Goal: Task Accomplishment & Management: Complete application form

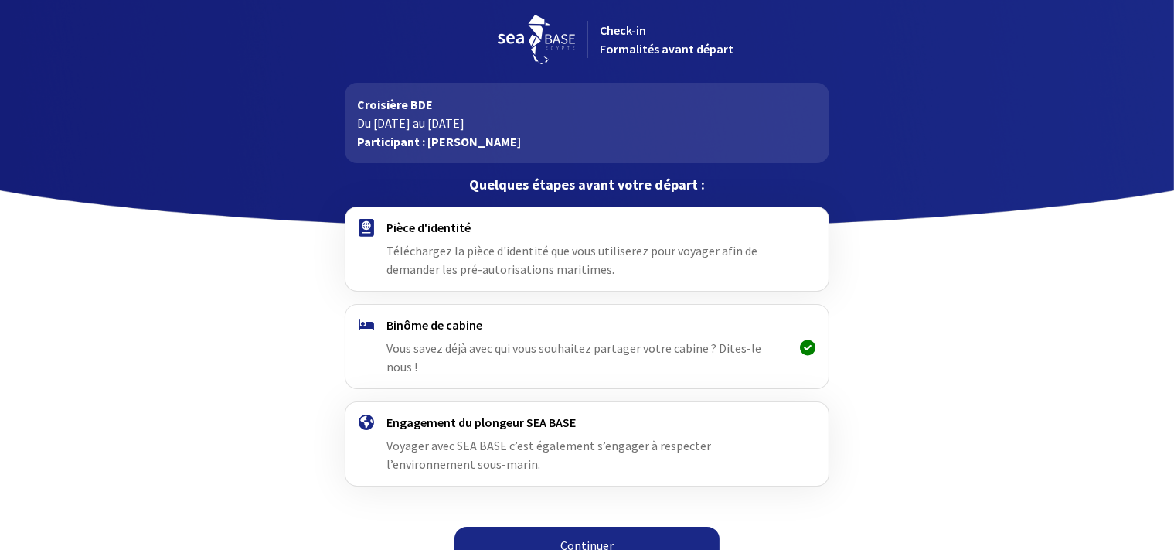
scroll to position [7, 0]
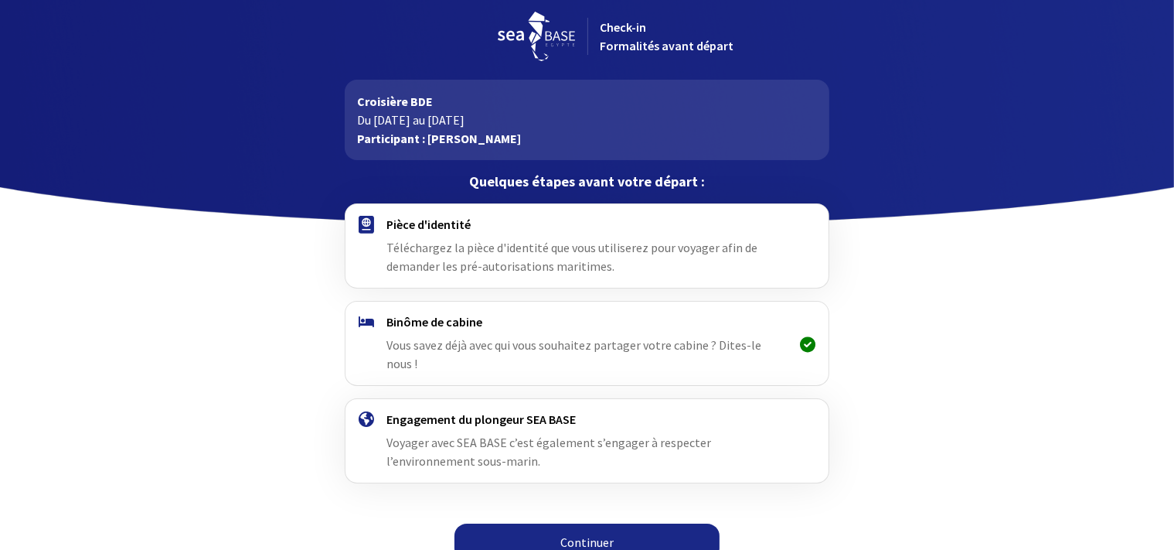
click at [477, 249] on span "Téléchargez la pièce d'identité que vous utiliserez pour voyager afin de demand…" at bounding box center [572, 257] width 371 height 34
click at [445, 227] on h4 "Pièce d'identité" at bounding box center [587, 223] width 401 height 15
click at [577, 523] on link "Continuer" at bounding box center [587, 541] width 265 height 37
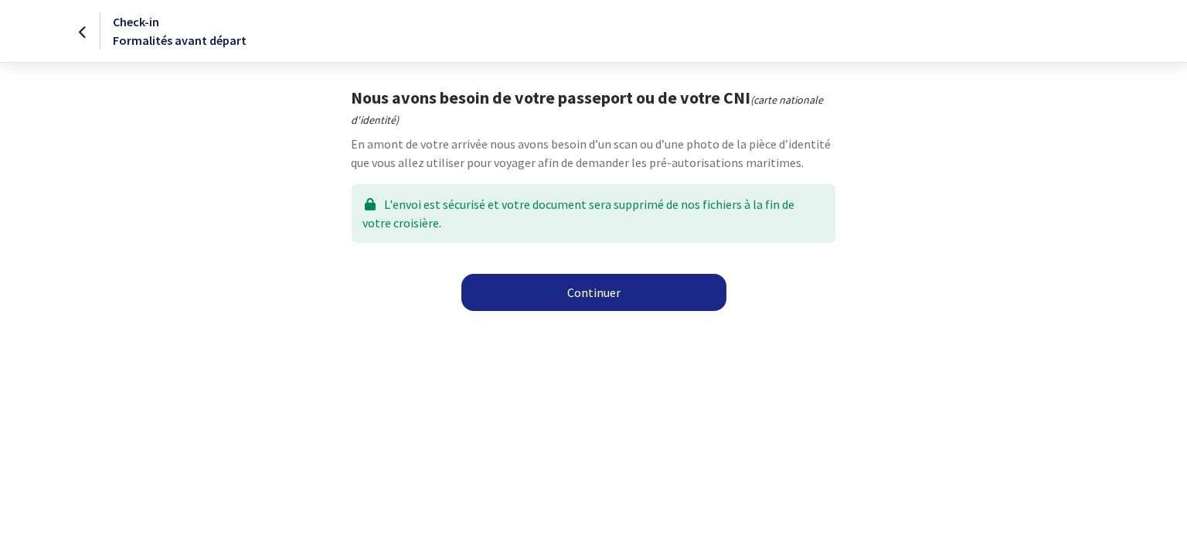
click at [598, 286] on link "Continuer" at bounding box center [594, 292] width 265 height 37
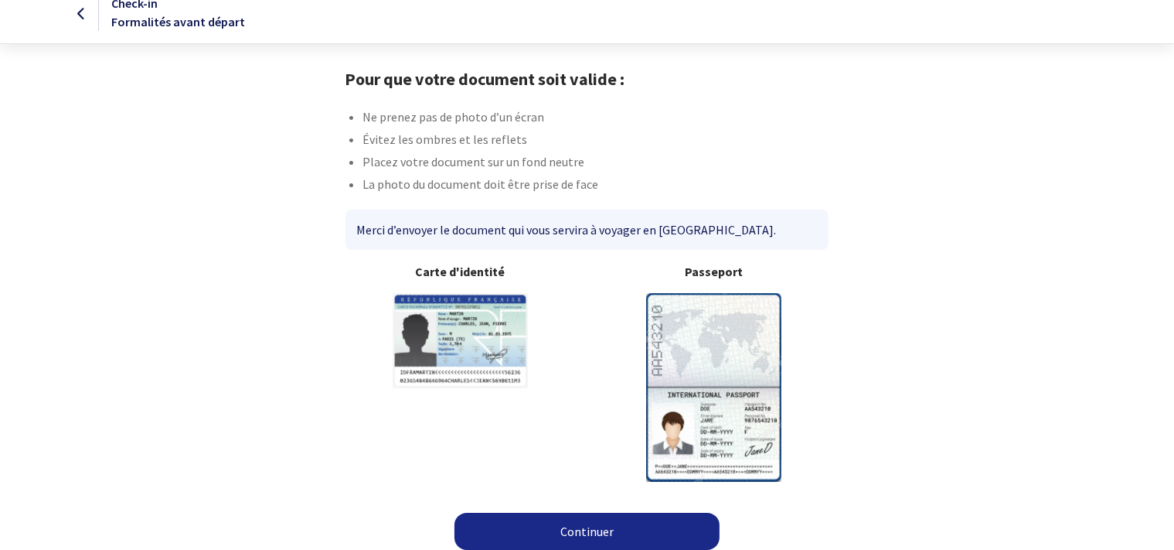
scroll to position [27, 0]
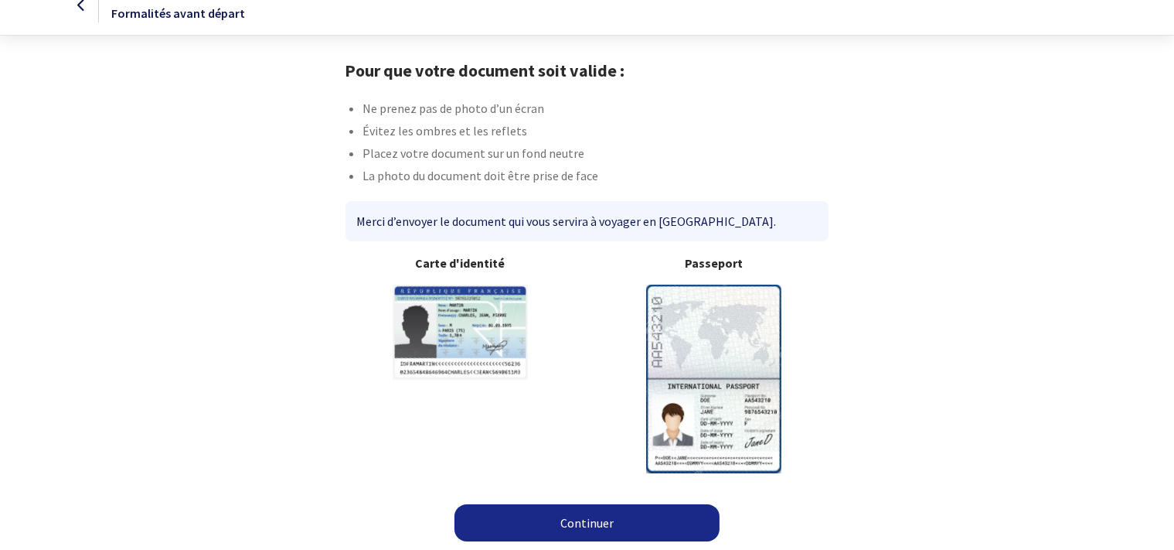
click at [564, 520] on link "Continuer" at bounding box center [587, 522] width 265 height 37
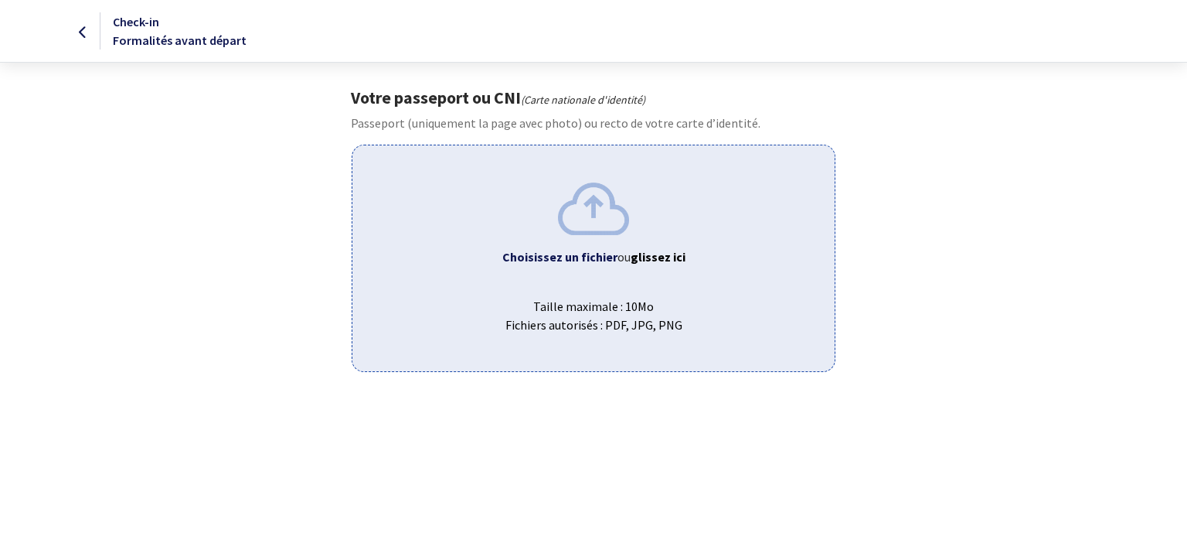
click at [544, 255] on b "Choisissez un fichier" at bounding box center [559, 256] width 115 height 15
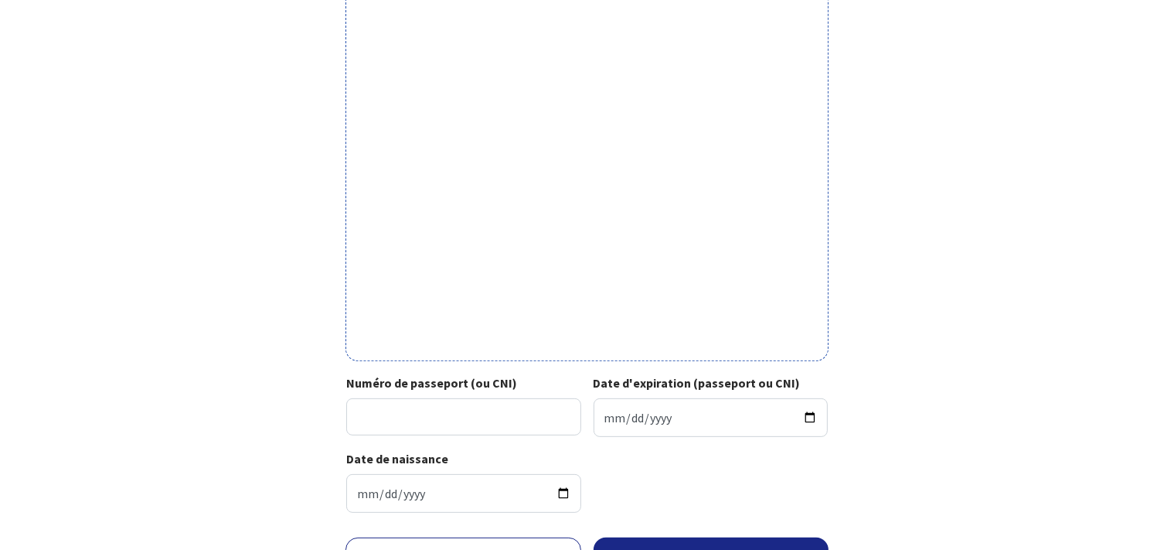
scroll to position [489, 0]
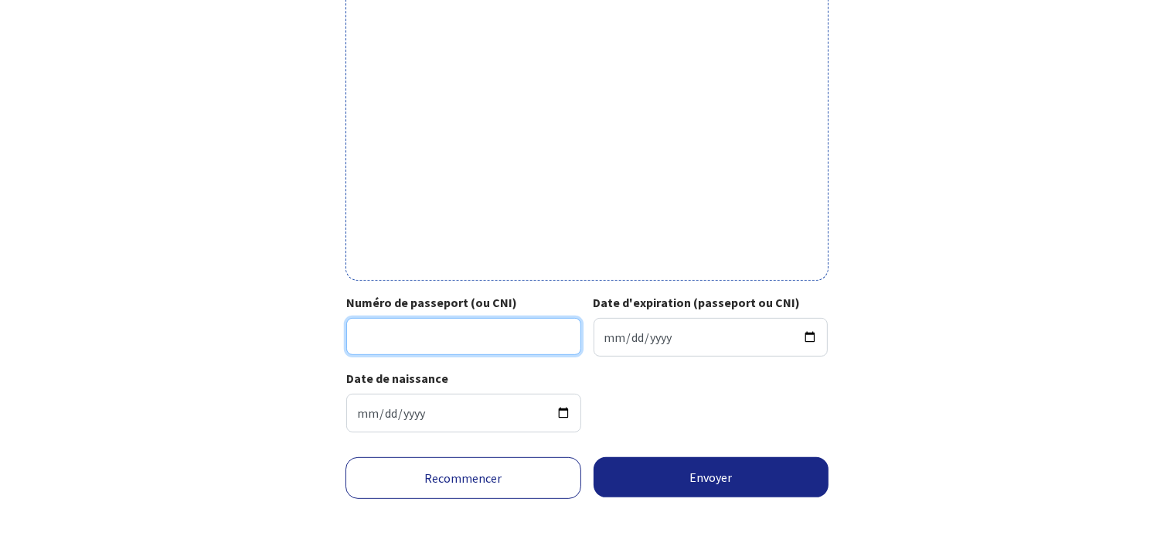
click at [390, 336] on input "Numéro de passeport (ou CNI)" at bounding box center [463, 336] width 235 height 37
type input "22DA314012"
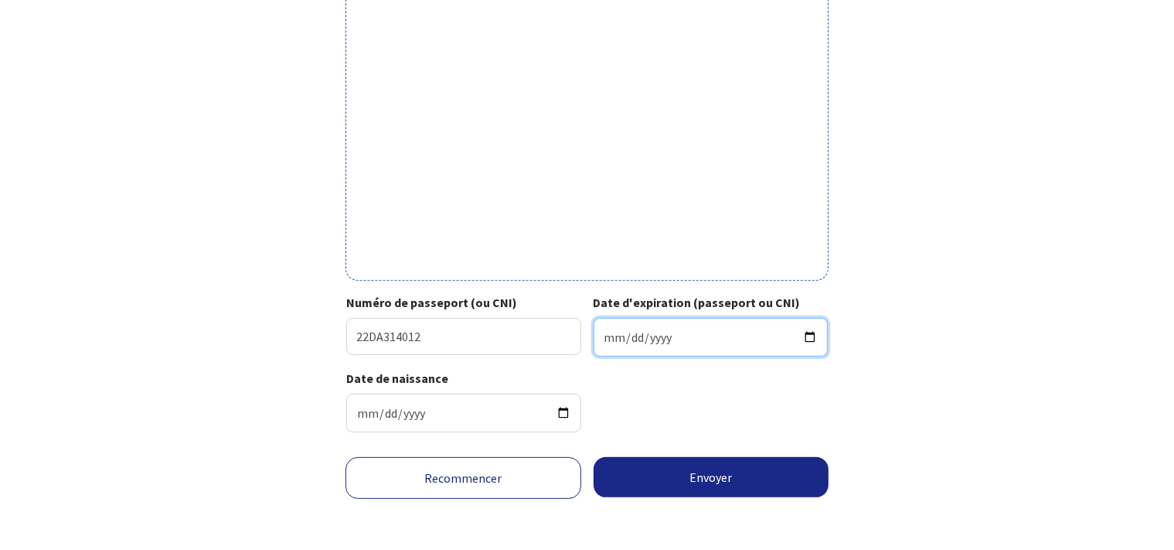
click at [741, 337] on input "Date d'expiration (passeport ou CNI)" at bounding box center [711, 337] width 235 height 39
type input "2032-05-02"
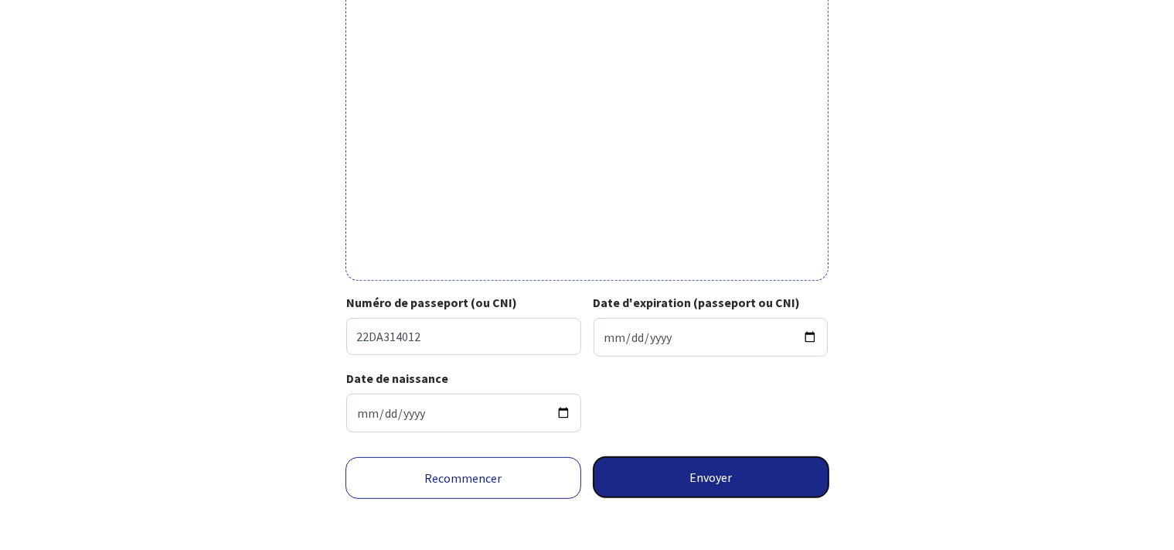
click at [714, 468] on button "Envoyer" at bounding box center [712, 477] width 236 height 40
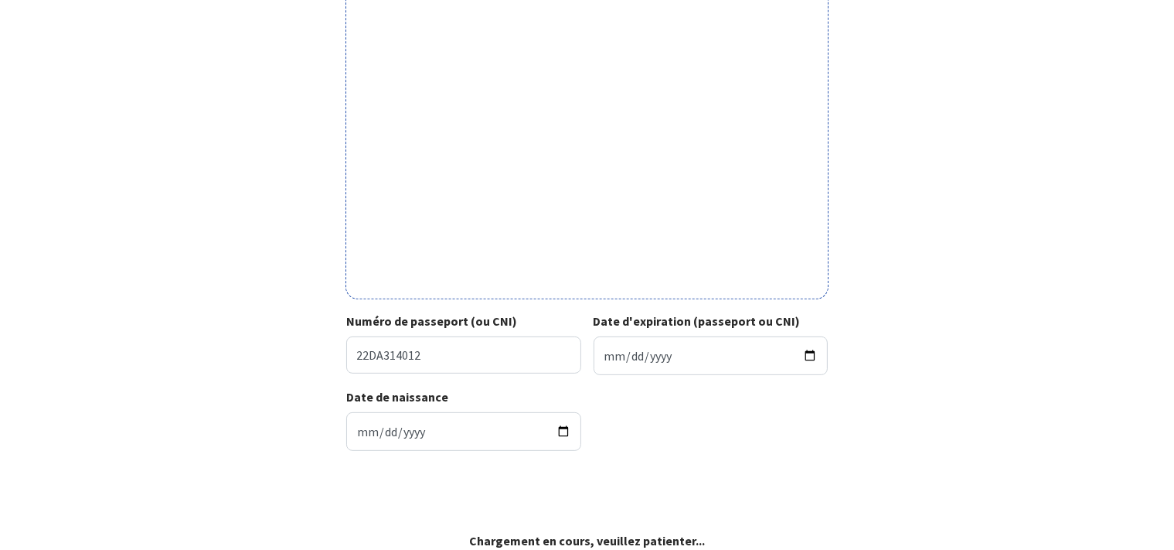
scroll to position [466, 0]
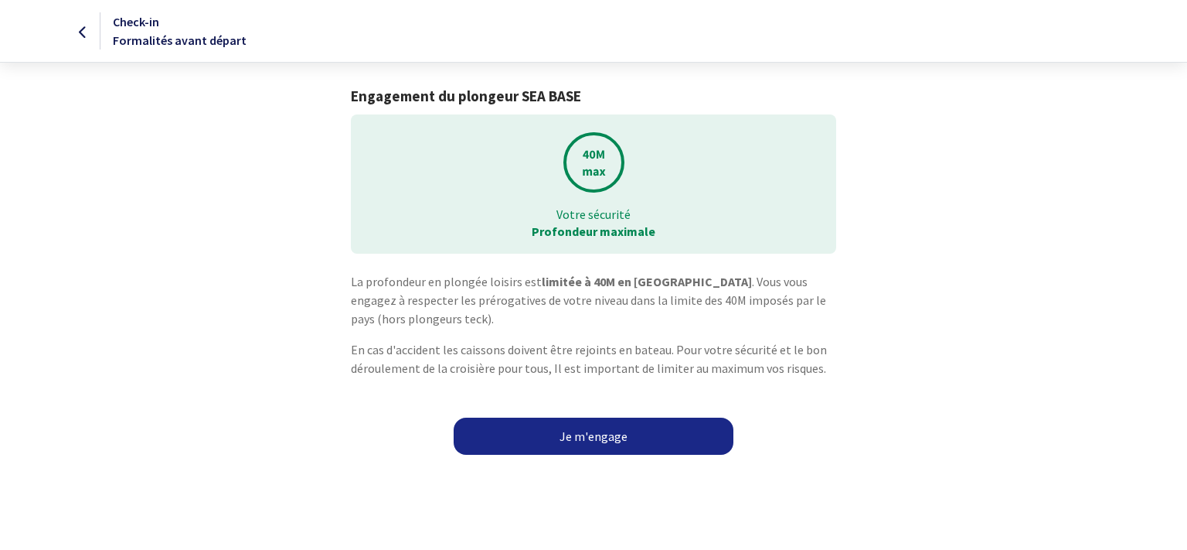
click at [590, 434] on link "Je m'engage" at bounding box center [594, 435] width 280 height 37
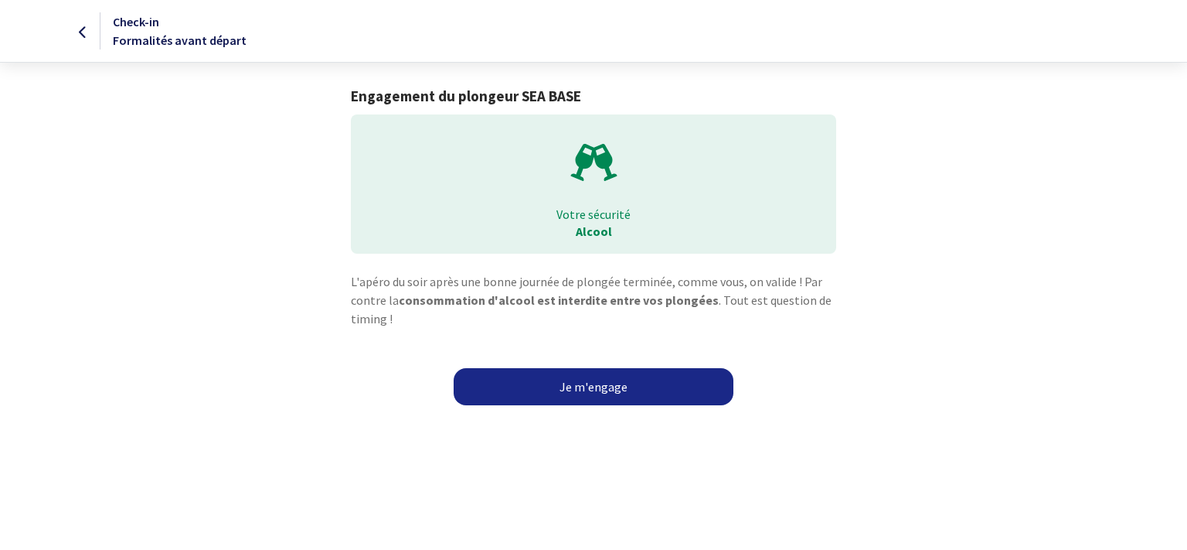
click at [611, 388] on link "Je m'engage" at bounding box center [594, 386] width 280 height 37
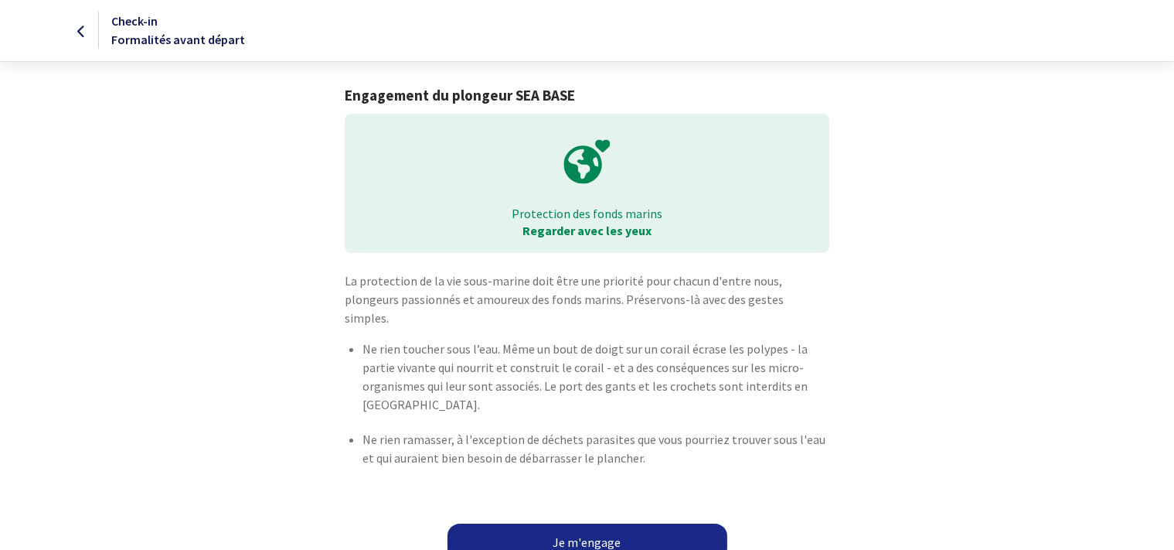
scroll to position [2, 0]
click at [580, 523] on link "Je m'engage" at bounding box center [588, 541] width 280 height 37
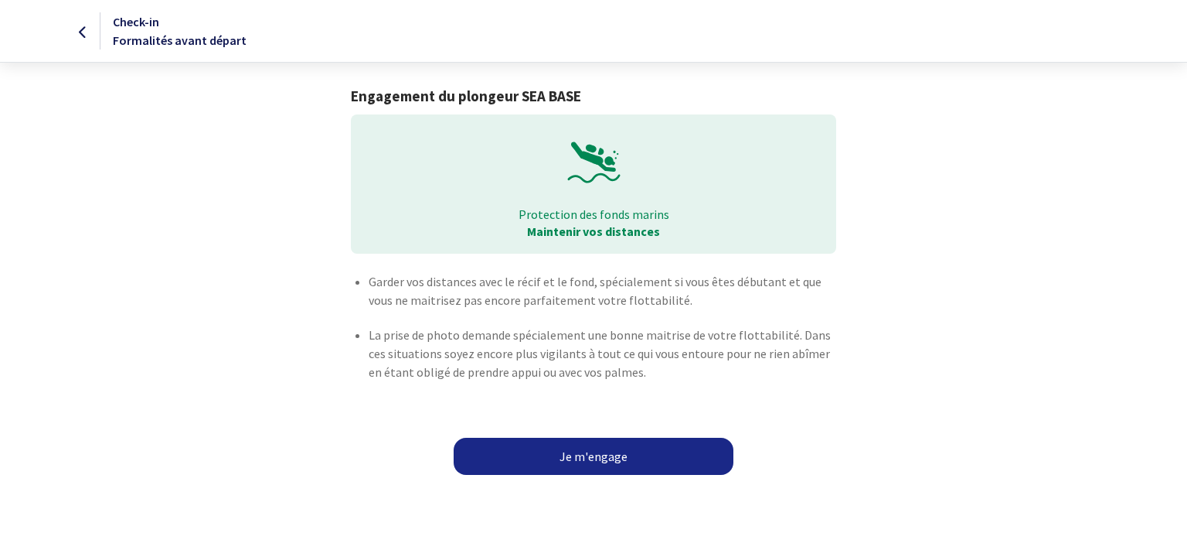
click at [587, 453] on link "Je m'engage" at bounding box center [594, 456] width 280 height 37
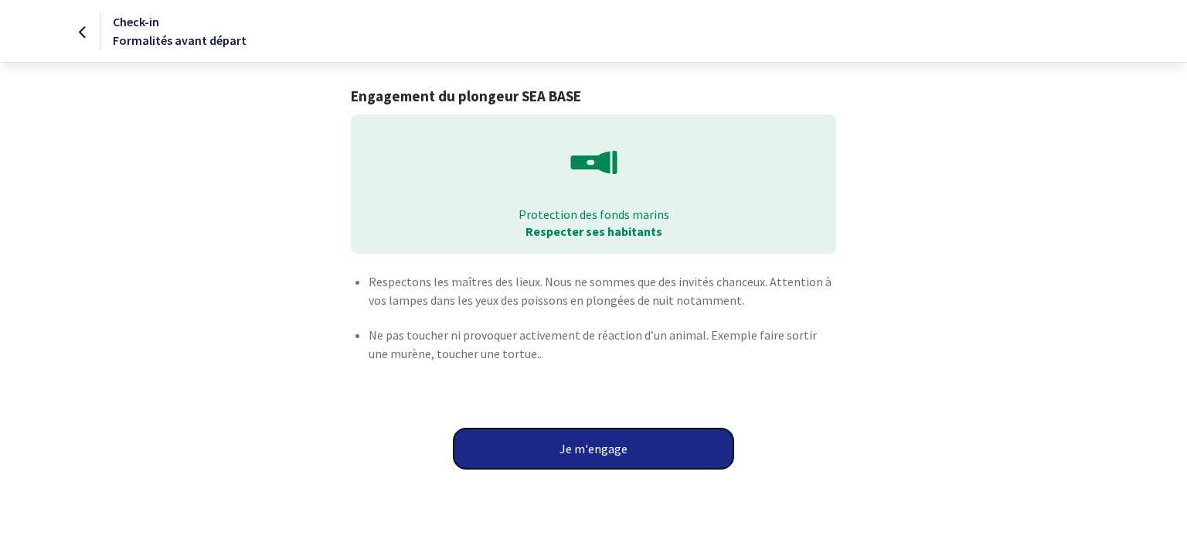
click at [601, 447] on button "Je m'engage" at bounding box center [594, 448] width 280 height 40
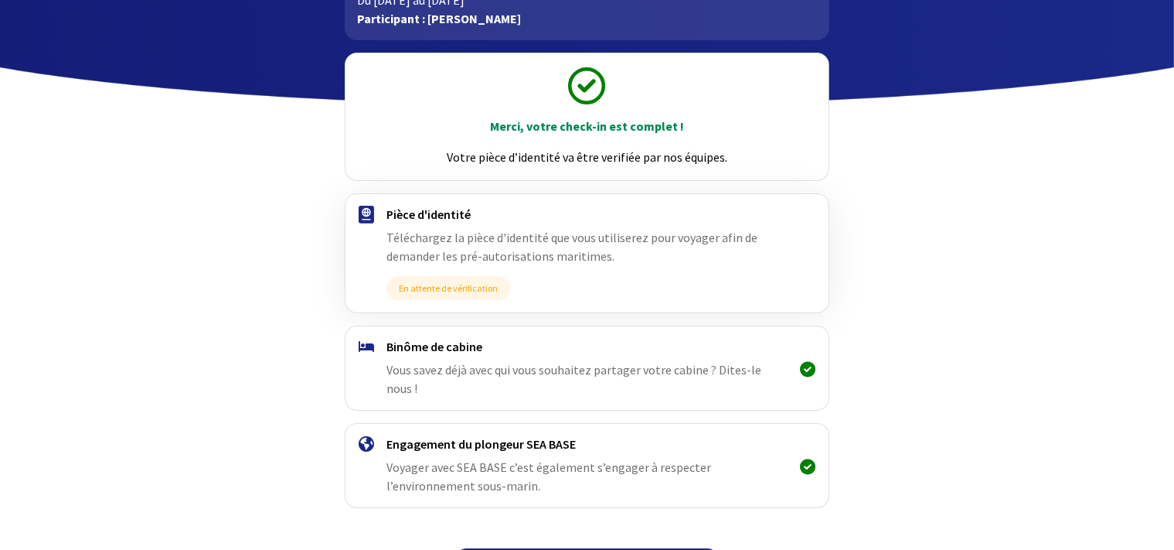
scroll to position [152, 0]
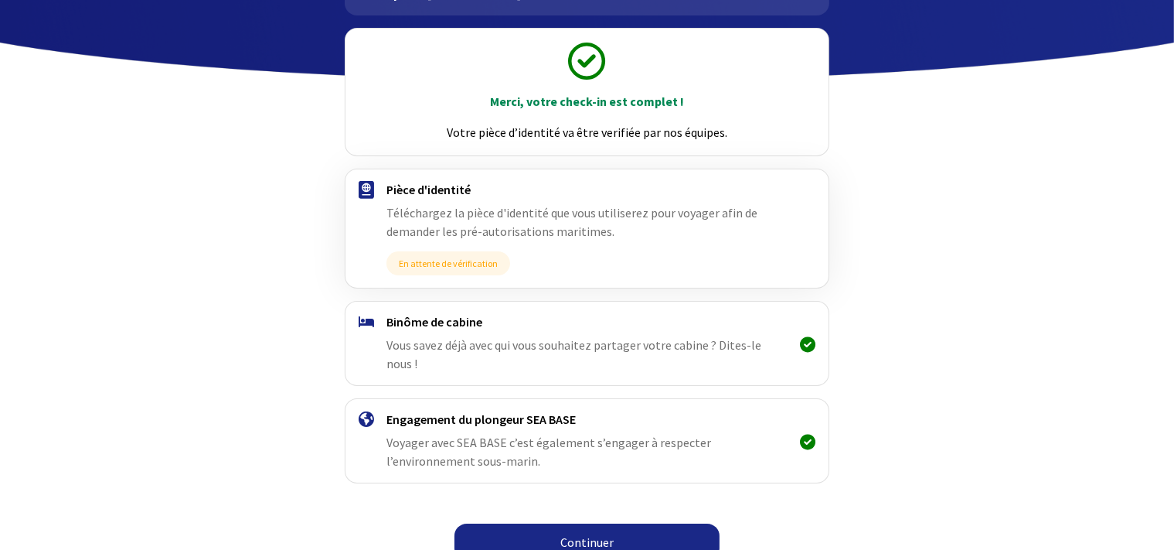
click at [567, 523] on link "Continuer" at bounding box center [587, 541] width 265 height 37
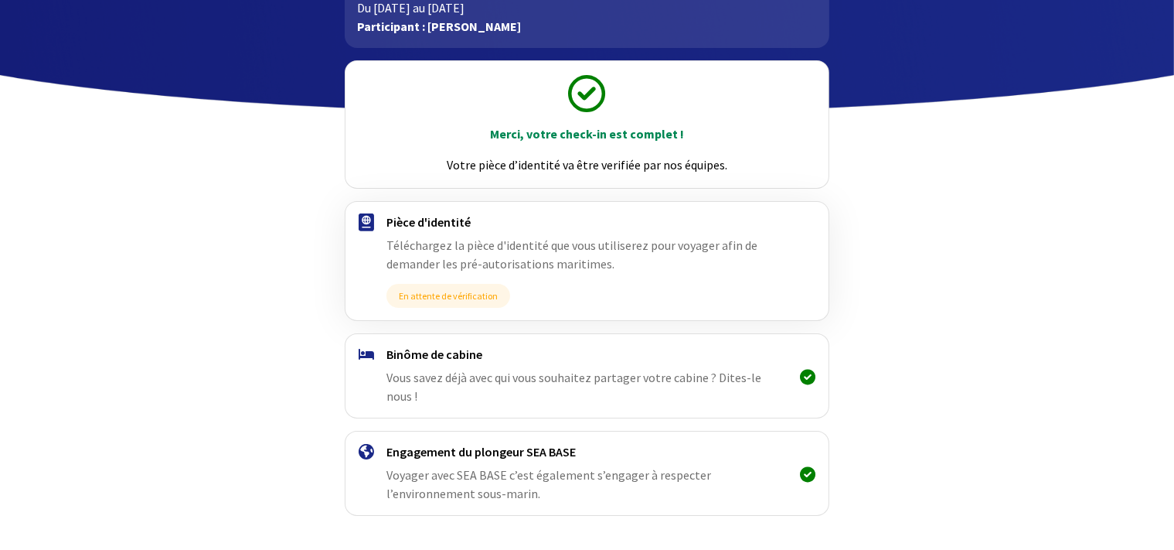
scroll to position [152, 0]
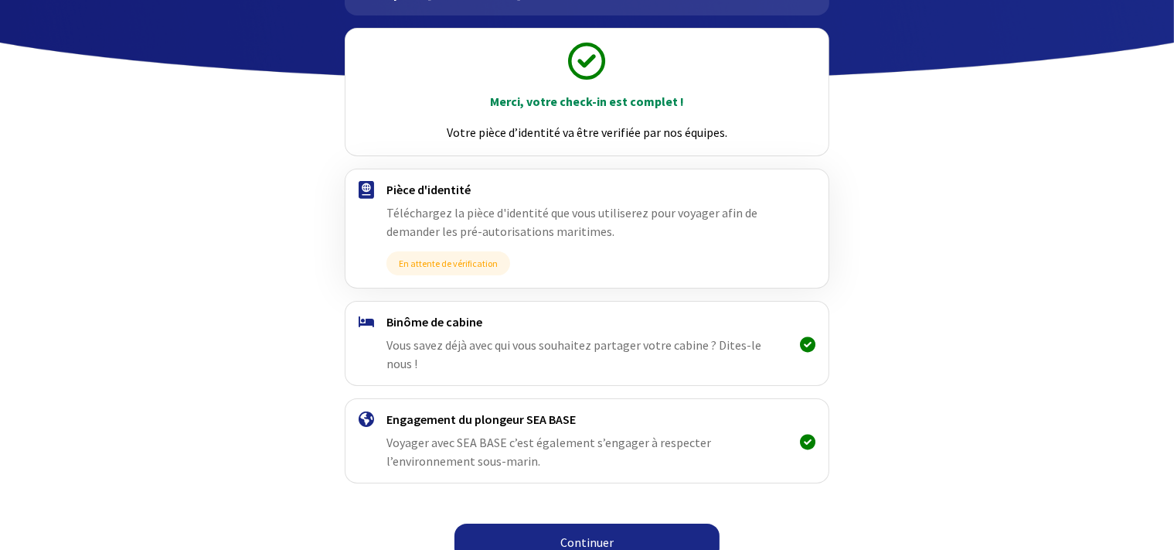
click at [807, 344] on icon at bounding box center [807, 344] width 15 height 1
click at [454, 322] on h4 "Binôme de cabine" at bounding box center [587, 321] width 401 height 15
click at [598, 523] on link "Continuer" at bounding box center [587, 541] width 265 height 37
